Goal: Task Accomplishment & Management: Use online tool/utility

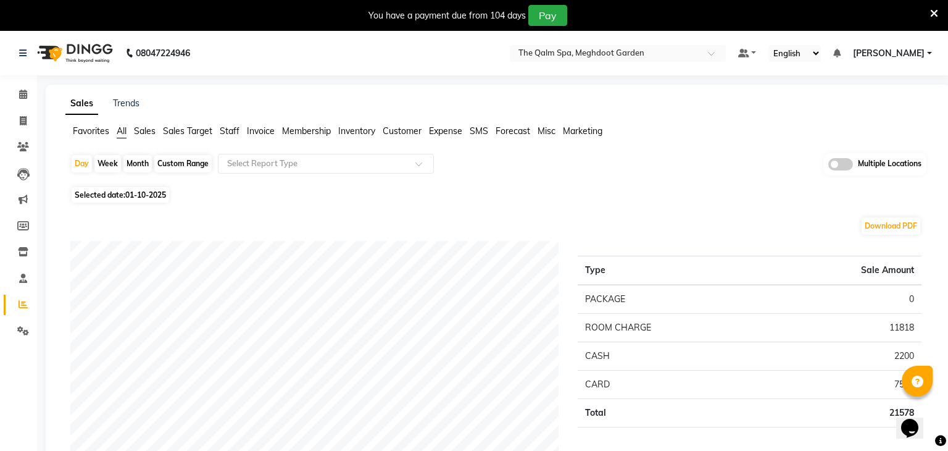
click at [155, 194] on span "01-10-2025" at bounding box center [145, 194] width 41 height 9
select select "10"
select select "2025"
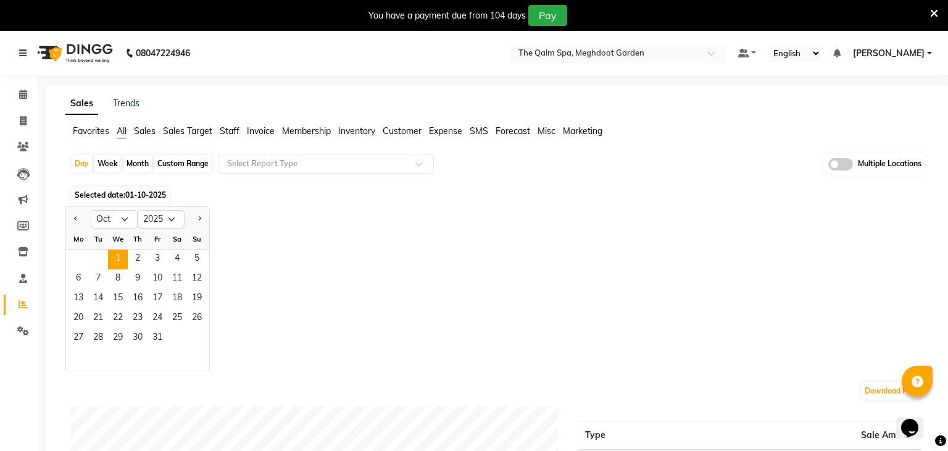
click at [660, 56] on input "text" at bounding box center [605, 54] width 179 height 12
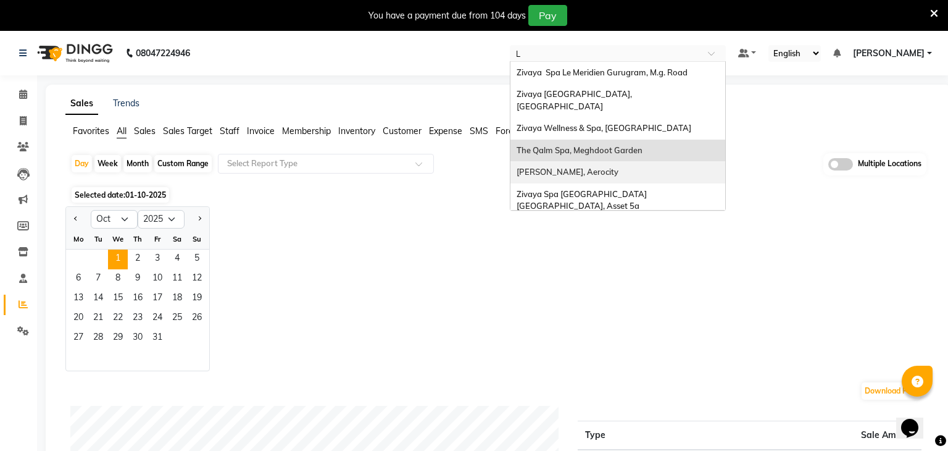
type input "LE"
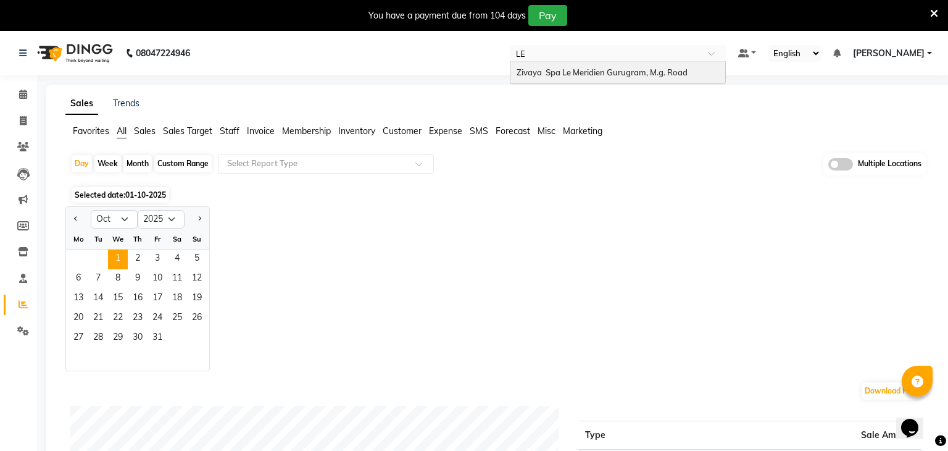
click at [664, 73] on span "Zivaya Spa Le Meridien Gurugram, M.g. Road" at bounding box center [602, 72] width 171 height 10
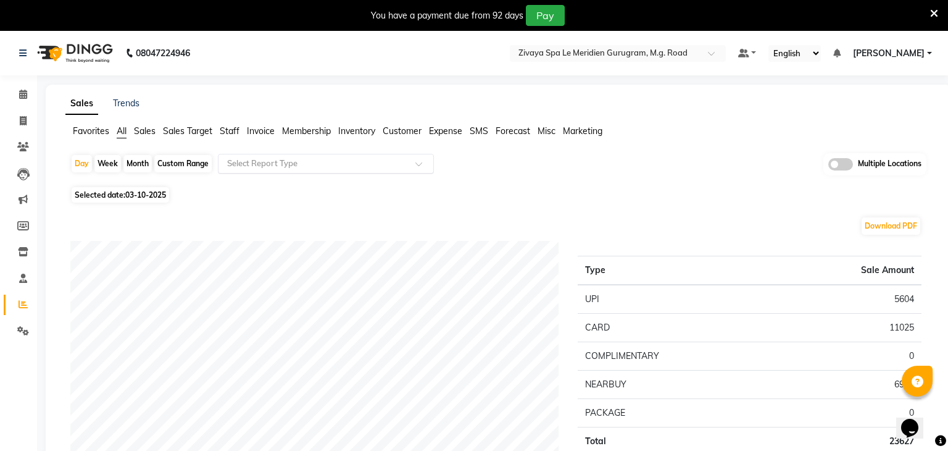
click at [251, 157] on input "text" at bounding box center [314, 163] width 178 height 12
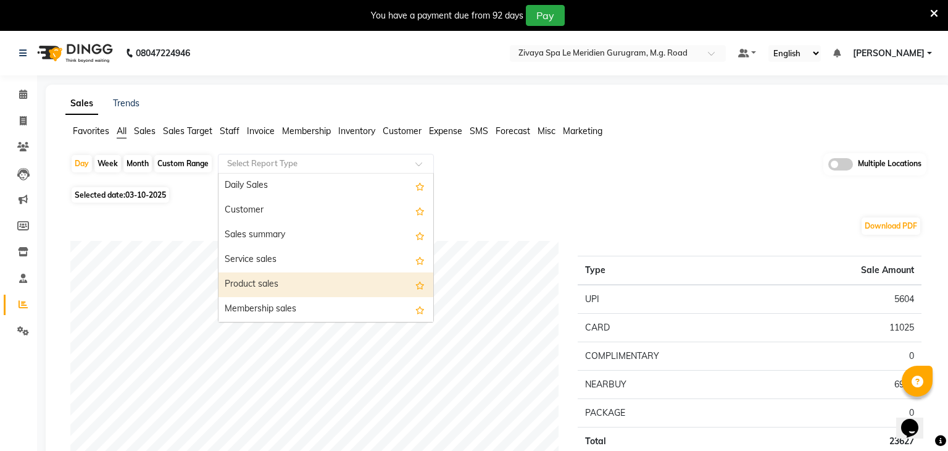
click at [266, 282] on div "Product sales" at bounding box center [326, 284] width 215 height 25
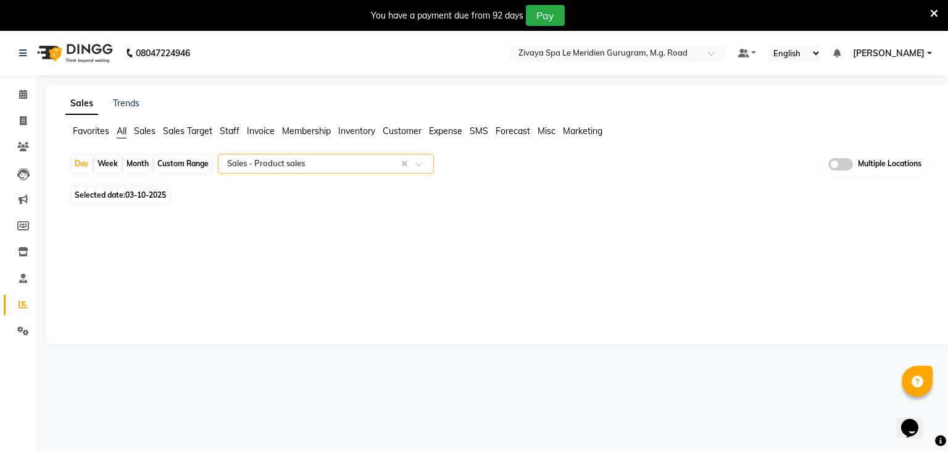
click at [161, 193] on span "03-10-2025" at bounding box center [145, 194] width 41 height 9
select select "10"
select select "2025"
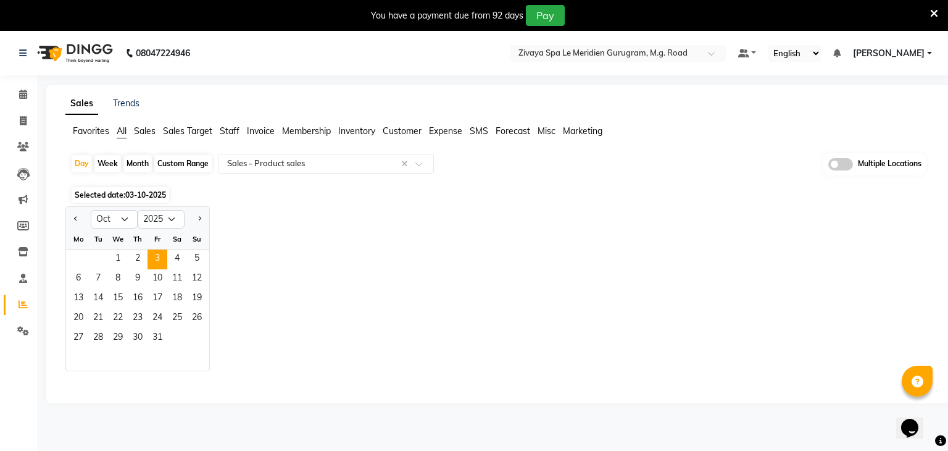
click at [67, 215] on div at bounding box center [78, 219] width 25 height 20
click at [82, 222] on div at bounding box center [78, 219] width 25 height 20
click at [78, 222] on button "Previous month" at bounding box center [76, 219] width 10 height 20
select select "9"
click at [80, 323] on span "22" at bounding box center [79, 319] width 20 height 20
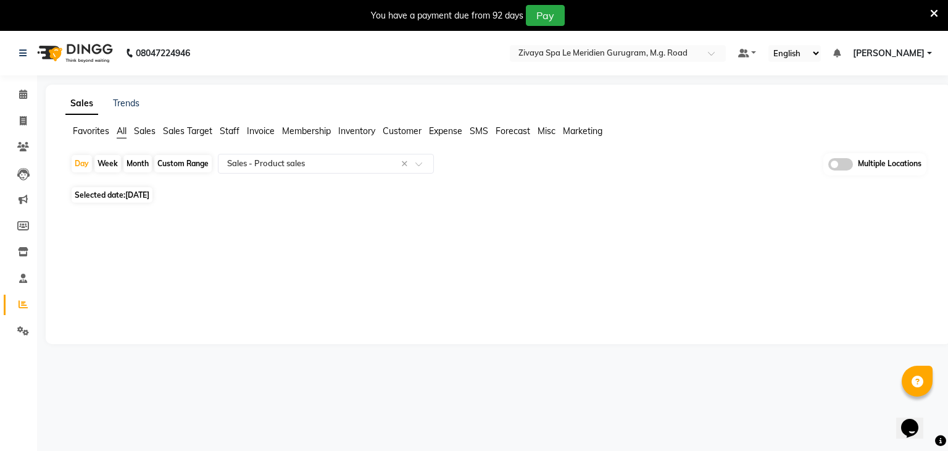
click at [192, 170] on div "Custom Range" at bounding box center [182, 163] width 57 height 17
select select "9"
select select "2025"
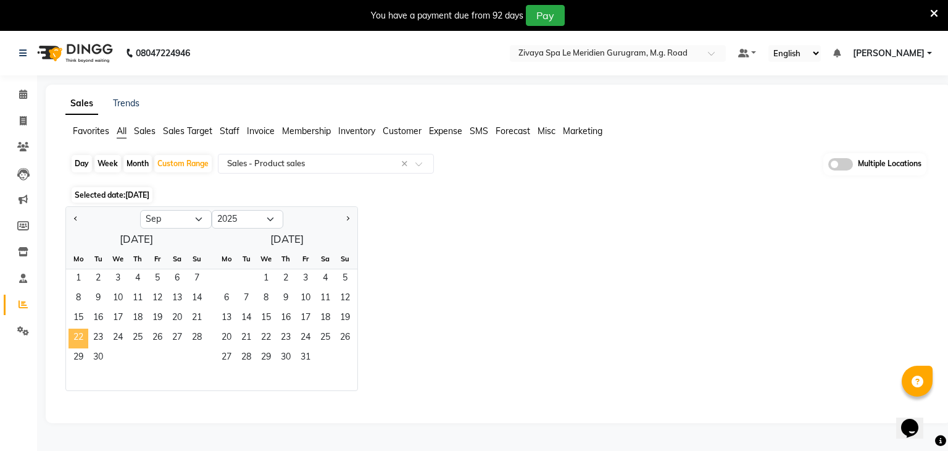
click at [83, 339] on span "22" at bounding box center [79, 338] width 20 height 20
click at [78, 361] on span "29" at bounding box center [79, 358] width 20 height 20
select select "filtered_report"
select select "pdf"
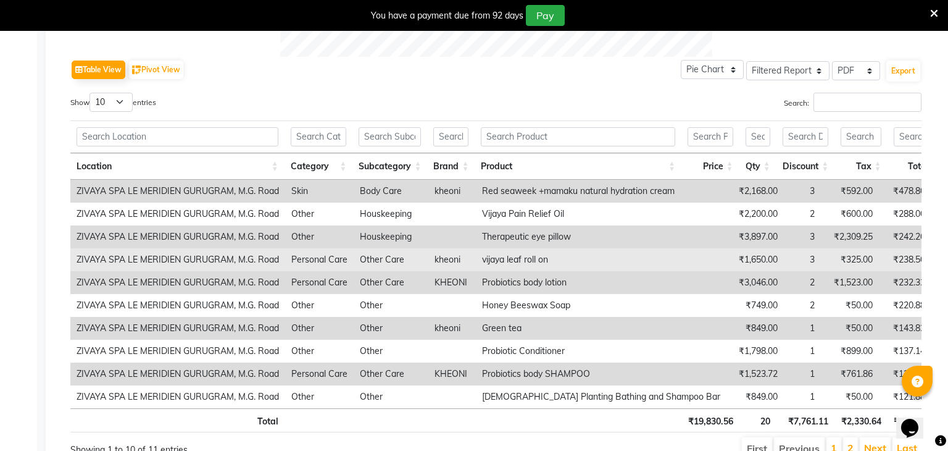
scroll to position [656, 0]
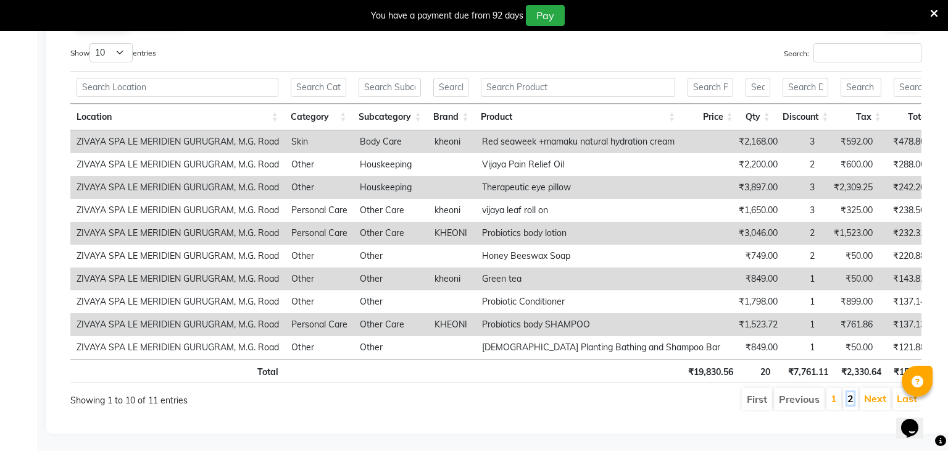
click at [851, 401] on link "2" at bounding box center [851, 398] width 6 height 12
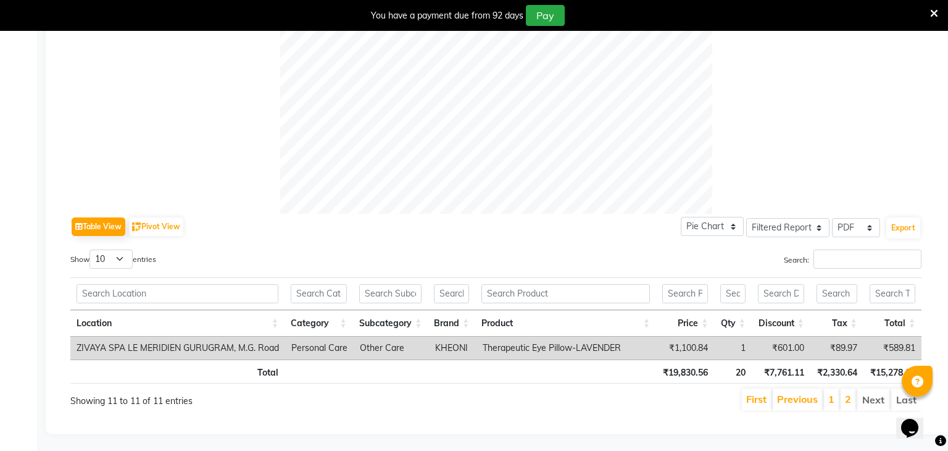
click at [837, 400] on li "1" at bounding box center [831, 399] width 15 height 22
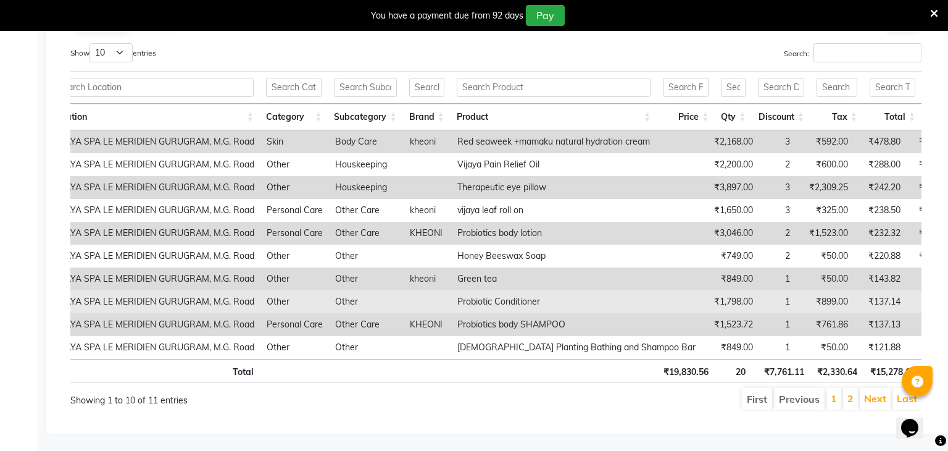
scroll to position [0, 7]
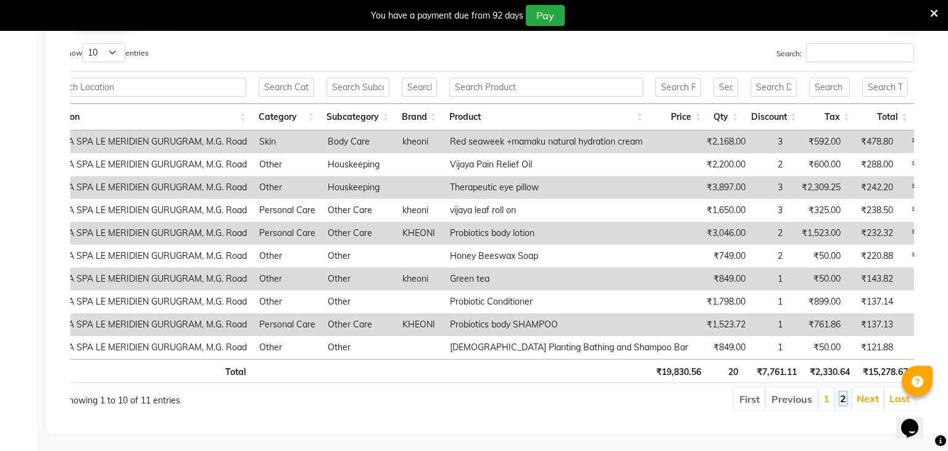
click at [844, 396] on link "2" at bounding box center [843, 398] width 6 height 12
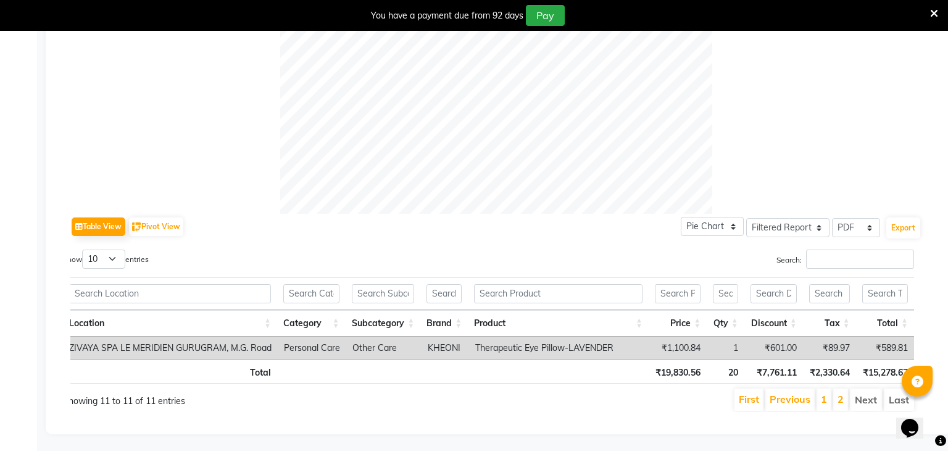
scroll to position [0, 0]
click at [826, 401] on link "1" at bounding box center [824, 399] width 6 height 12
